Goal: Task Accomplishment & Management: Complete application form

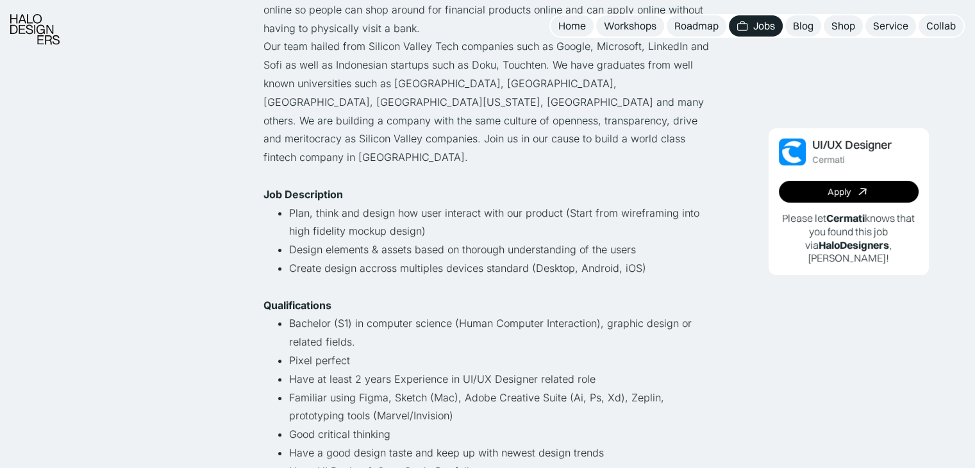
scroll to position [257, 0]
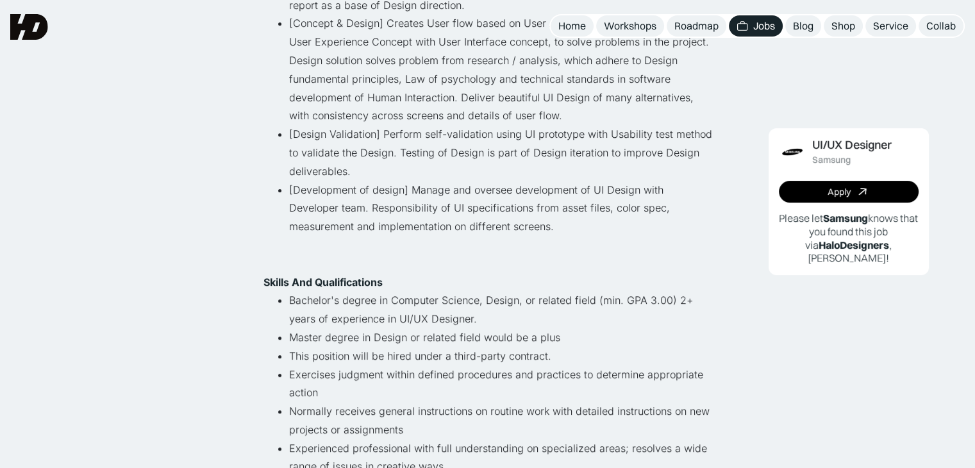
scroll to position [257, 0]
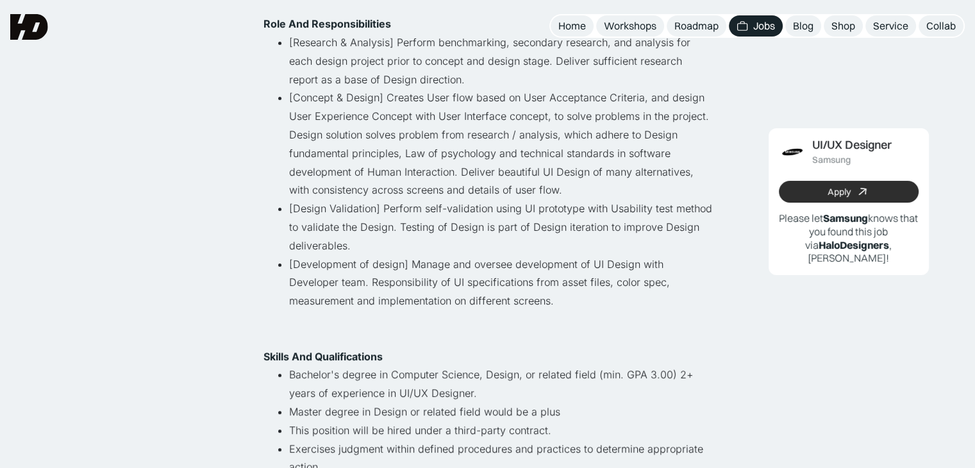
click at [818, 192] on link "Apply" at bounding box center [849, 192] width 140 height 22
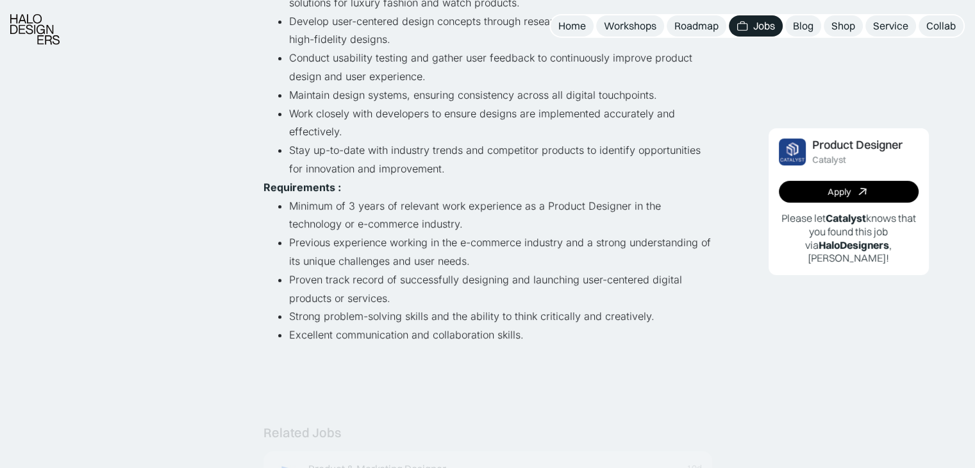
scroll to position [321, 0]
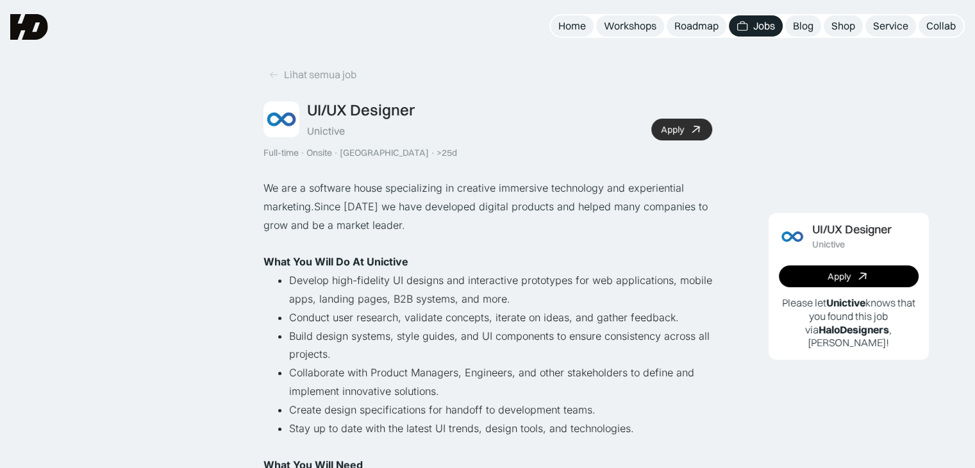
click at [679, 131] on div "Apply" at bounding box center [672, 129] width 23 height 11
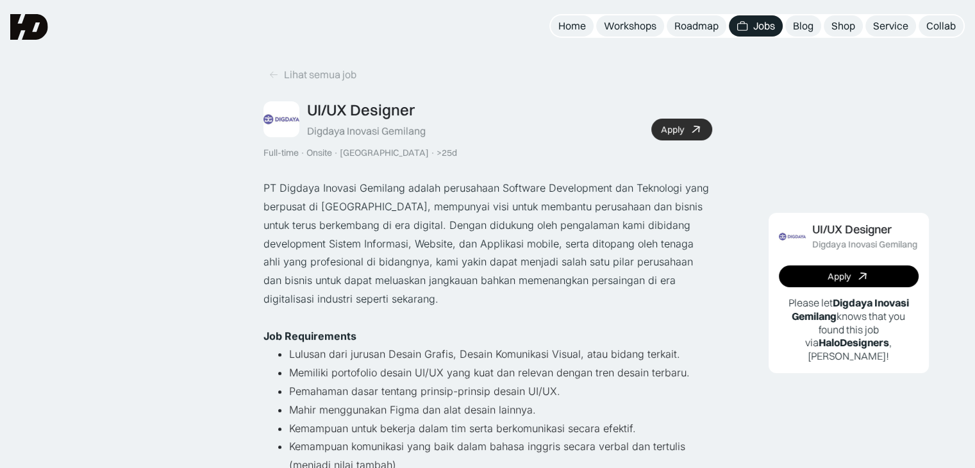
click at [666, 130] on div "Apply" at bounding box center [672, 129] width 23 height 11
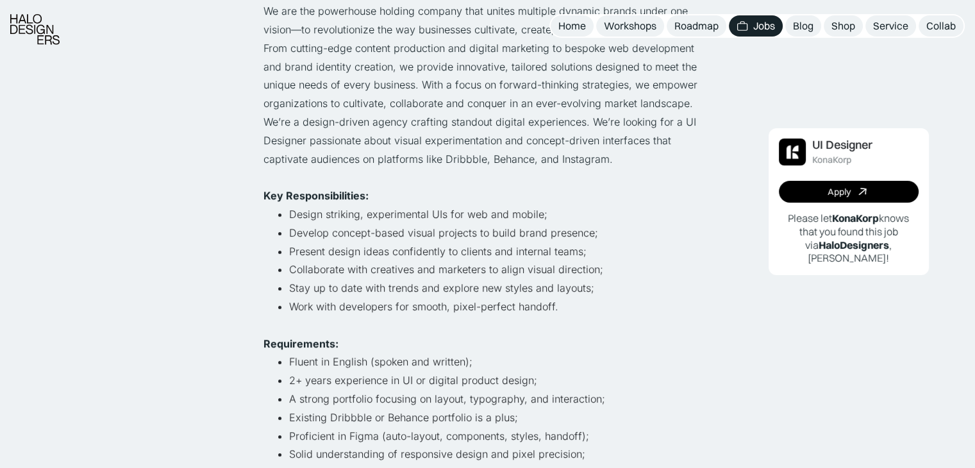
scroll to position [192, 0]
